Goal: Navigation & Orientation: Understand site structure

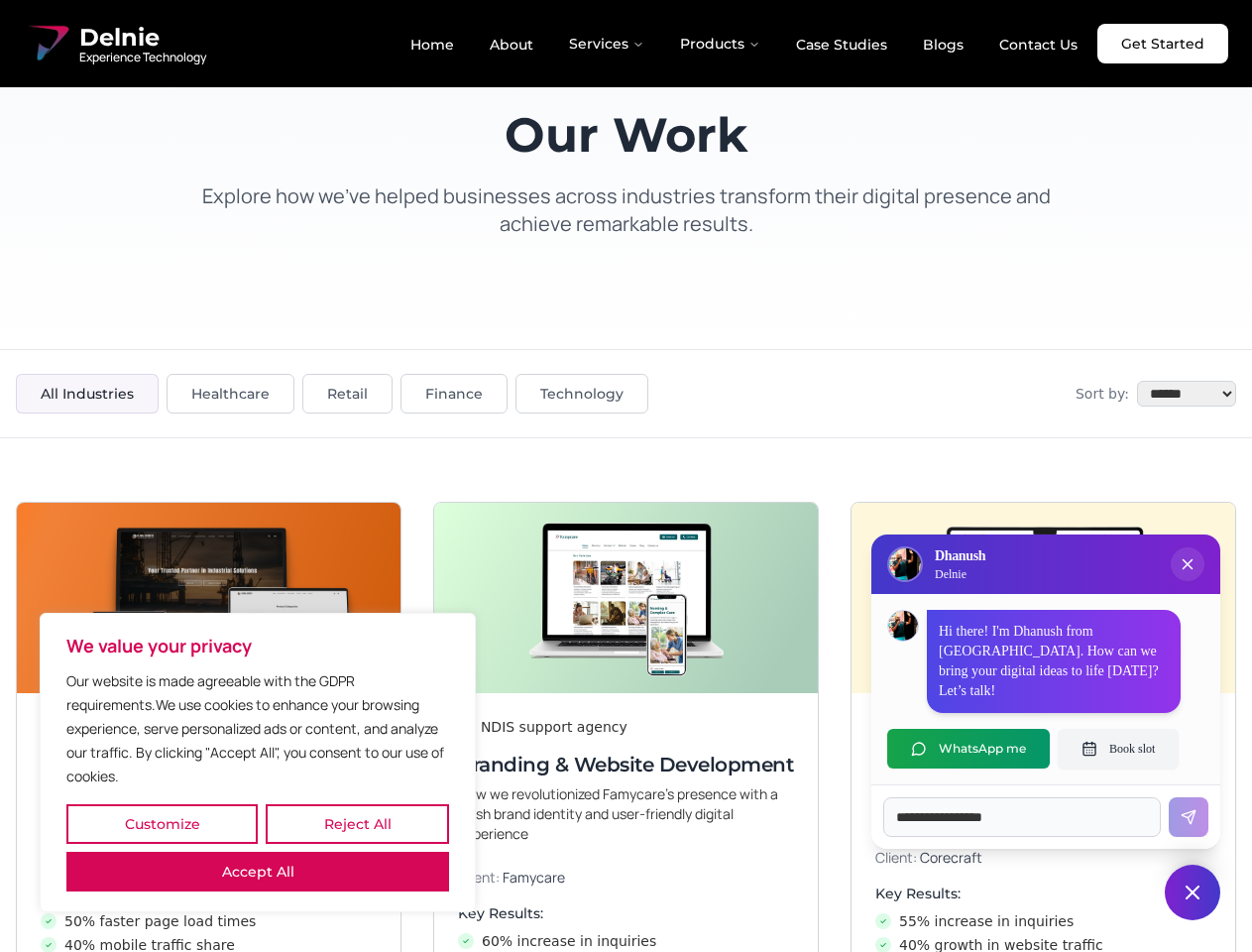
click at [162, 824] on button "Customize" at bounding box center [162, 824] width 192 height 40
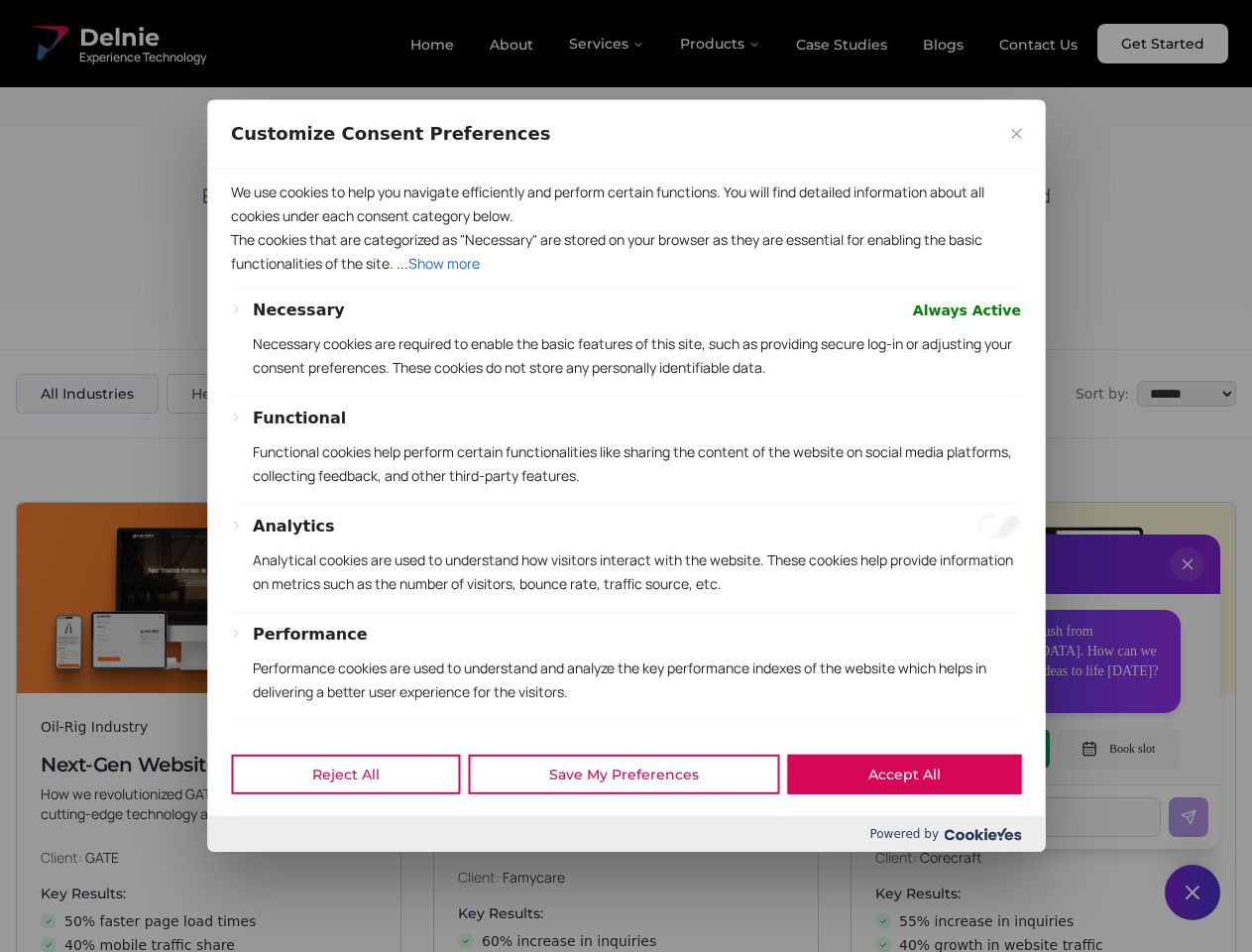
click at [357, 824] on div at bounding box center [626, 476] width 1252 height 952
click at [257, 228] on p "We use cookies to help you navigate efficiently and perform certain functions. …" at bounding box center [625, 205] width 790 height 48
click at [625, 275] on p "The cookies that are categorized as "Necessary" are stored on your browser as t…" at bounding box center [625, 251] width 790 height 48
click at [1187, 584] on div at bounding box center [626, 476] width 1252 height 952
click at [969, 748] on div "Reject All Save My Preferences Accept All" at bounding box center [626, 773] width 838 height 84
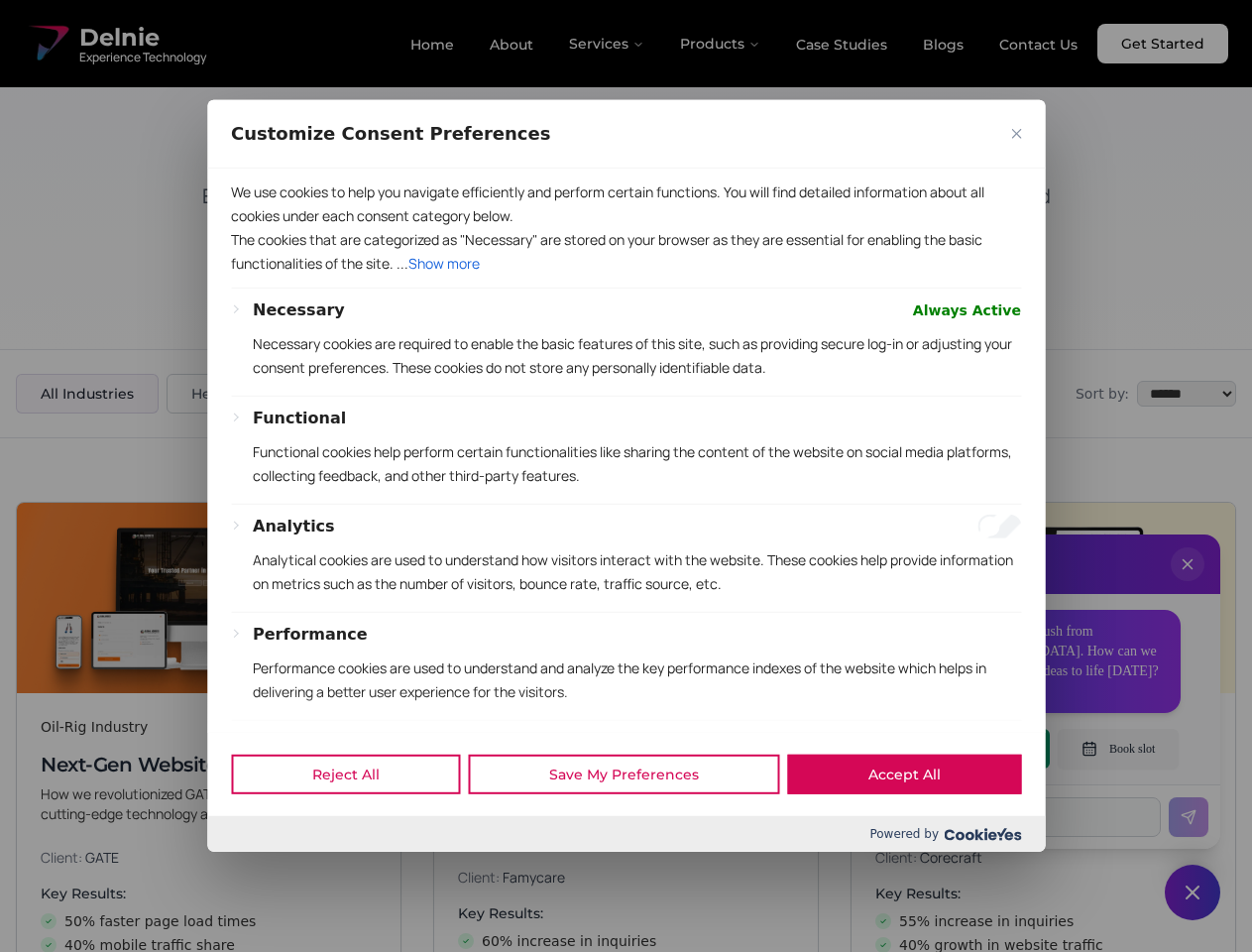
click at [1118, 748] on div at bounding box center [626, 476] width 1252 height 952
click at [1192, 892] on div at bounding box center [626, 476] width 1252 height 952
click at [608, 44] on div at bounding box center [626, 476] width 1252 height 952
click at [720, 44] on div at bounding box center [626, 476] width 1252 height 952
